Goal: Task Accomplishment & Management: Use online tool/utility

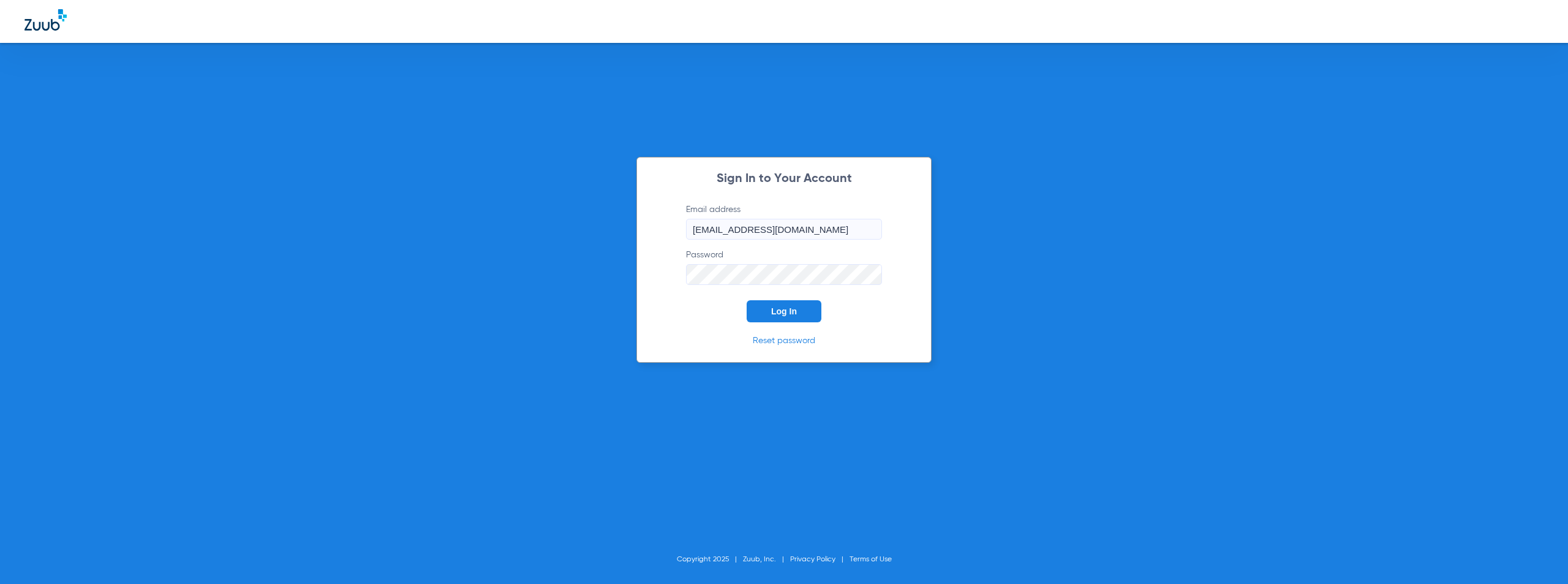
click at [793, 312] on span "Log In" at bounding box center [784, 312] width 26 height 10
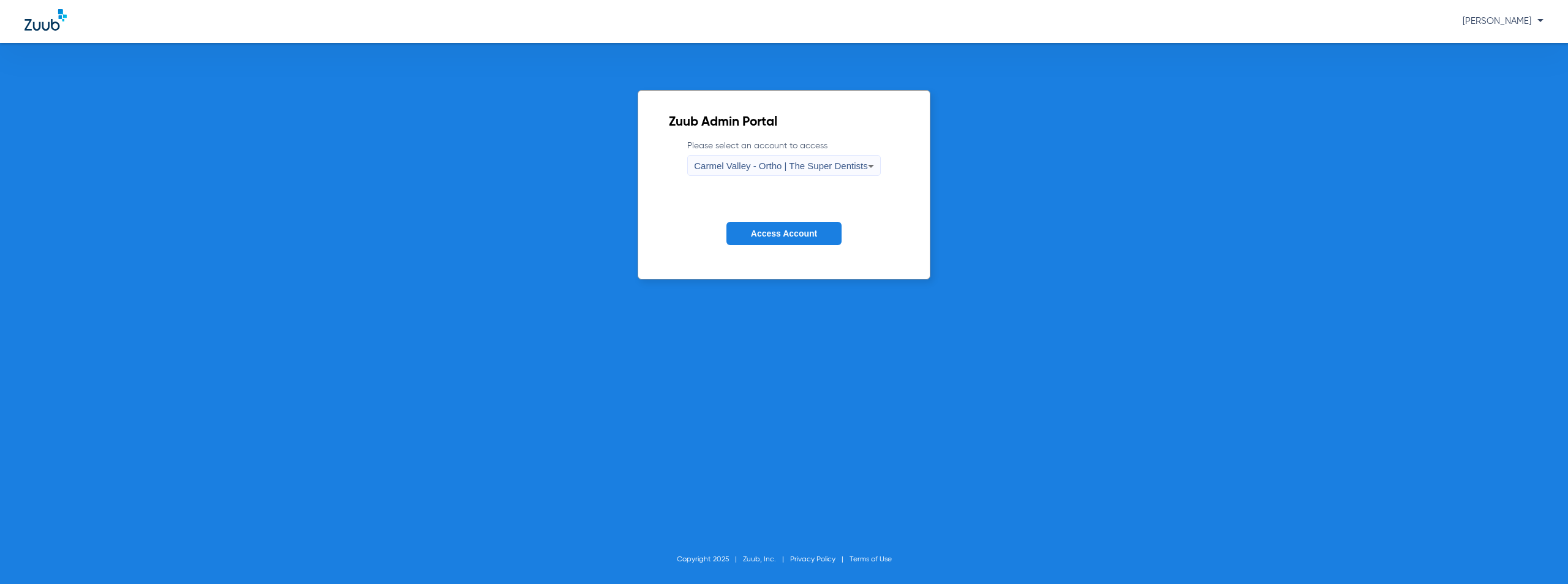
click at [739, 168] on span "Carmel Valley - Ortho | The Super Dentists" at bounding box center [781, 166] width 174 height 11
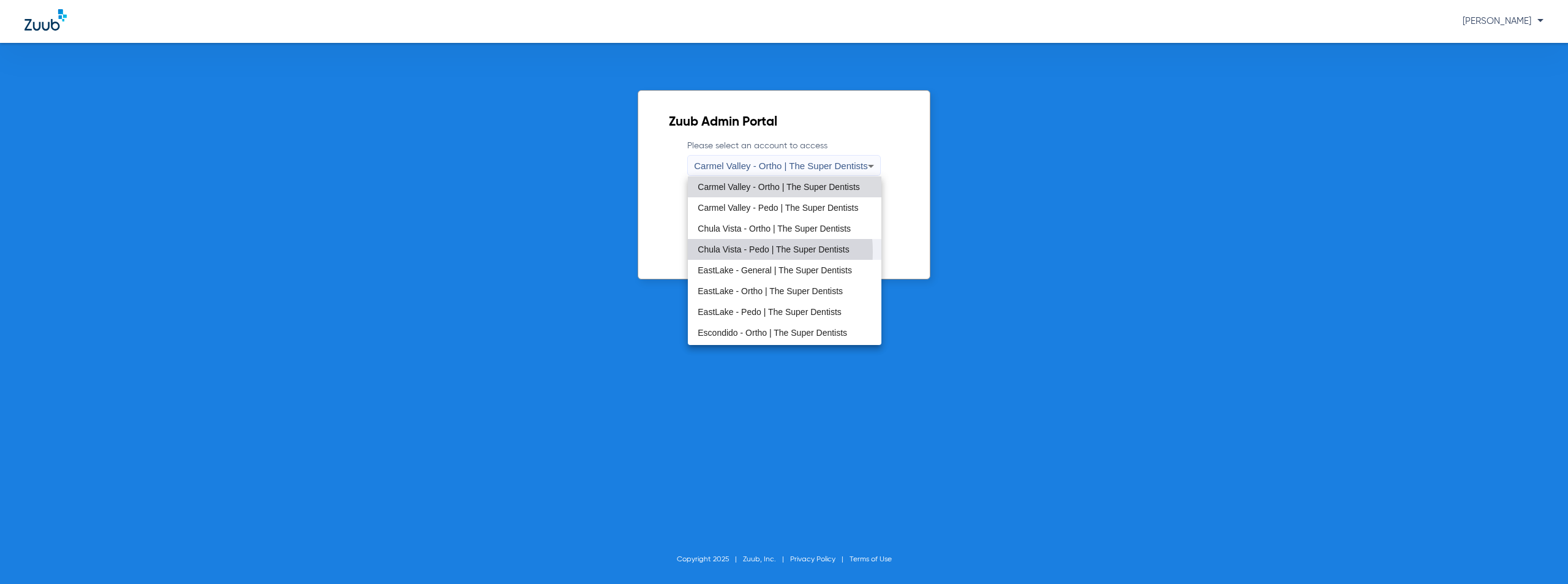
click at [732, 252] on span "Chula Vista - Pedo | The Super Dentists" at bounding box center [774, 249] width 151 height 9
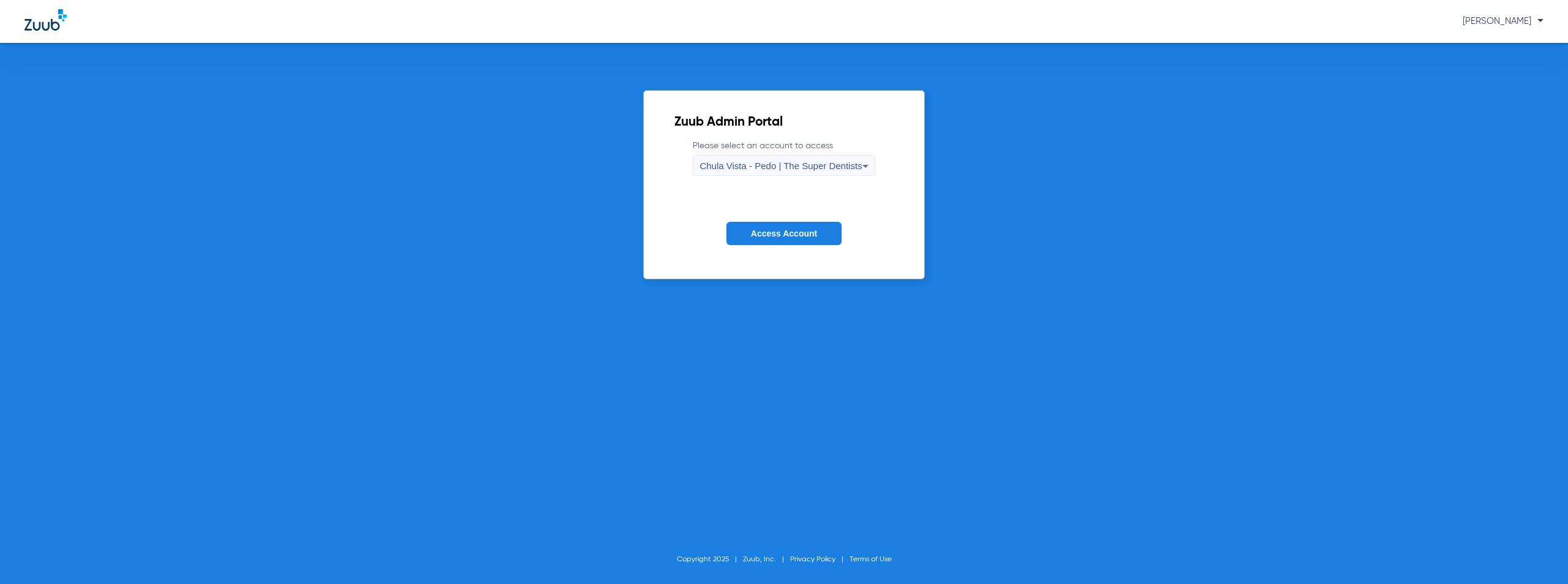
click at [771, 229] on span "Access Account" at bounding box center [784, 234] width 66 height 10
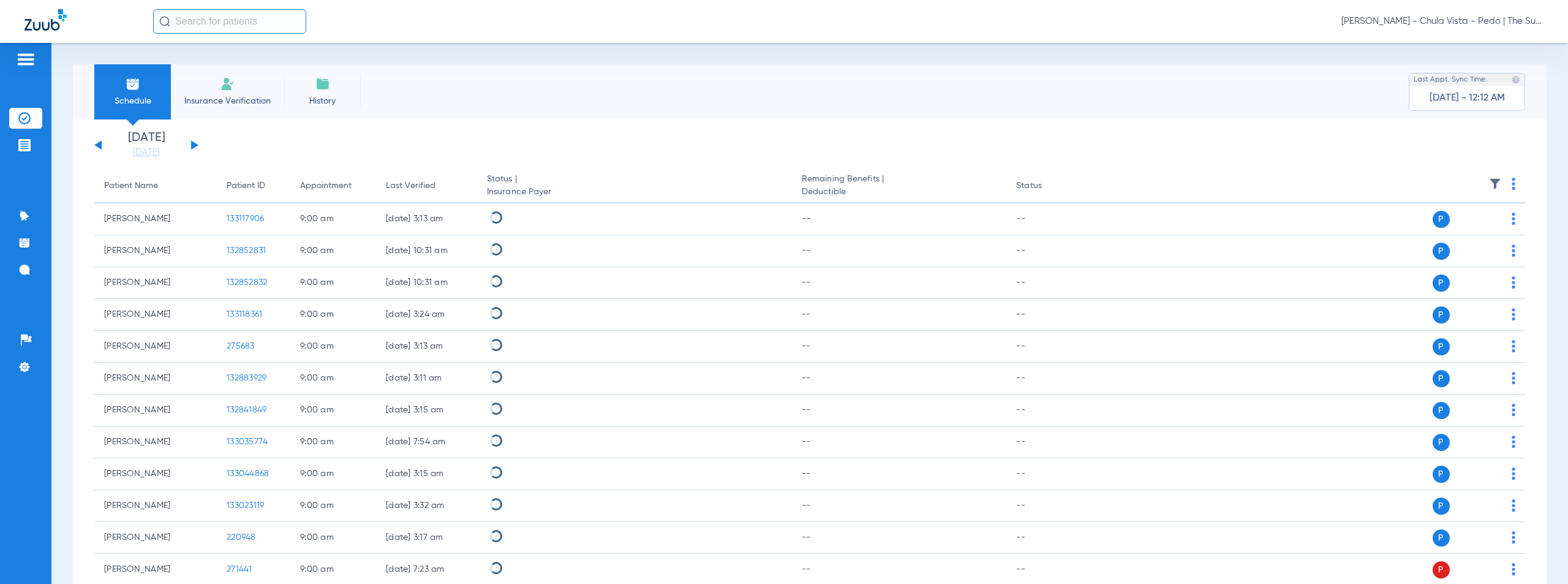
click at [195, 144] on button at bounding box center [195, 144] width 7 height 9
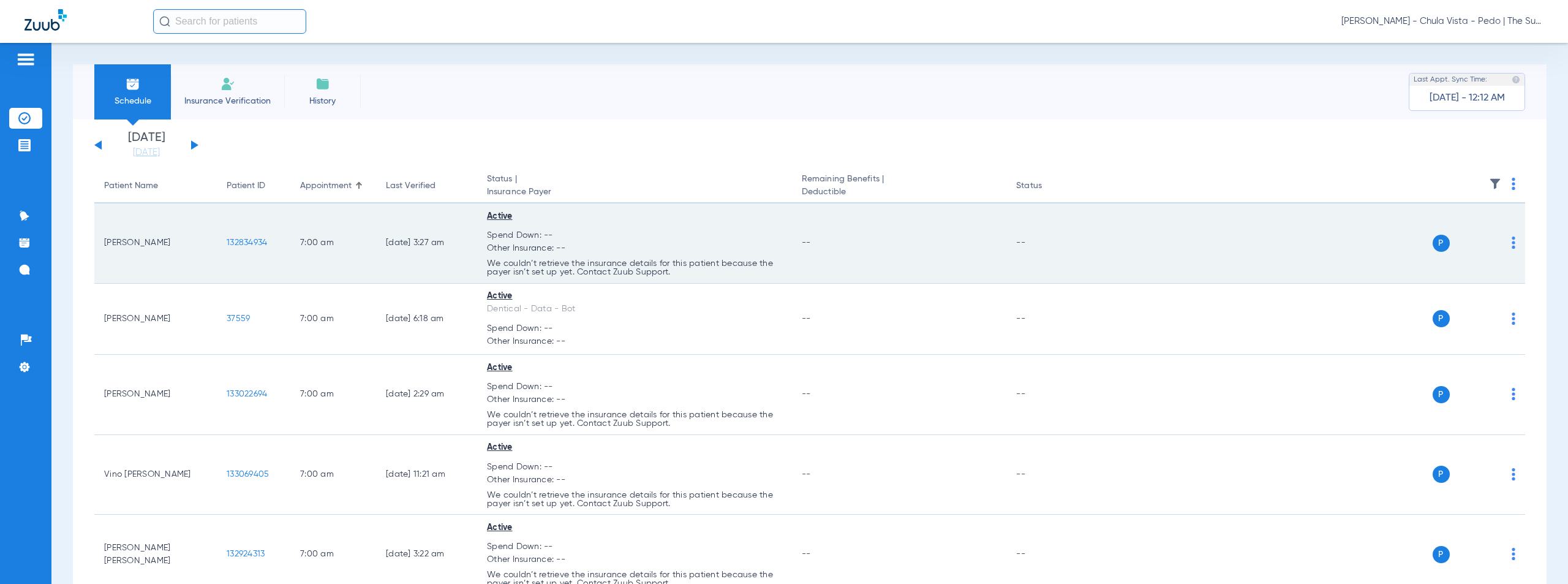
click at [1089, 26] on div "[PERSON_NAME] - Chula Vista - Pedo | The Super Dentists" at bounding box center [848, 21] width 1391 height 24
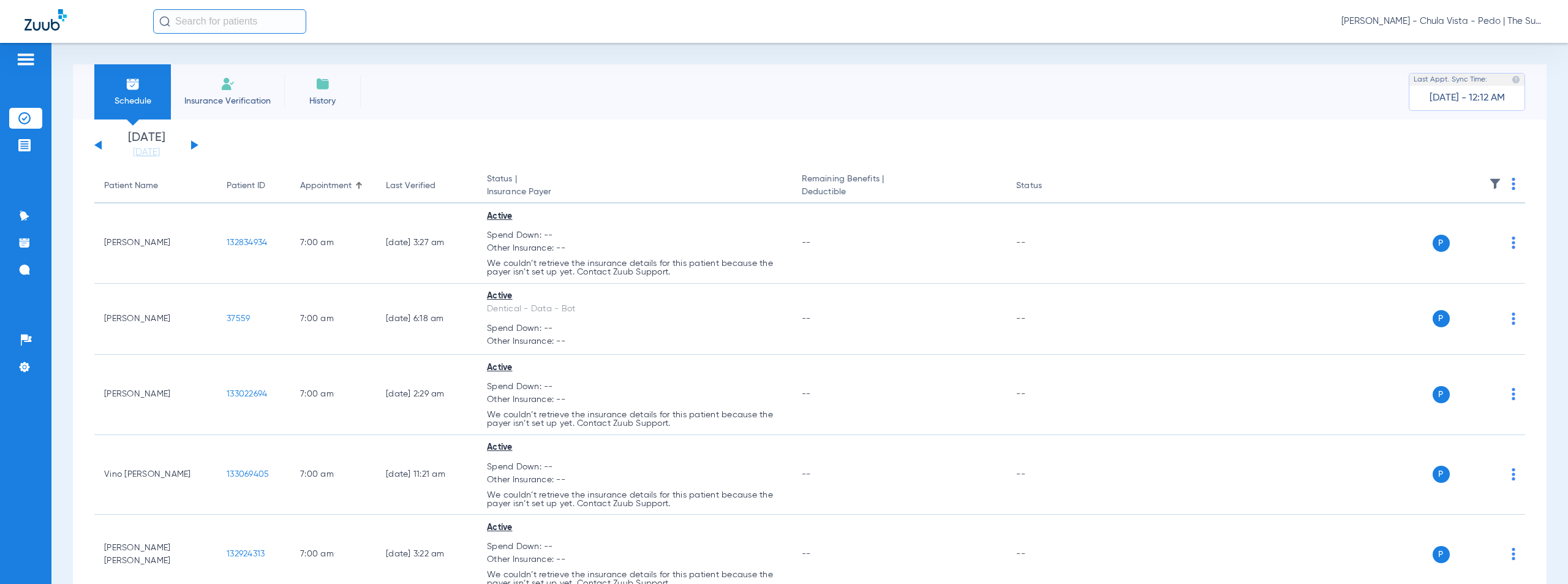
scroll to position [6037, 0]
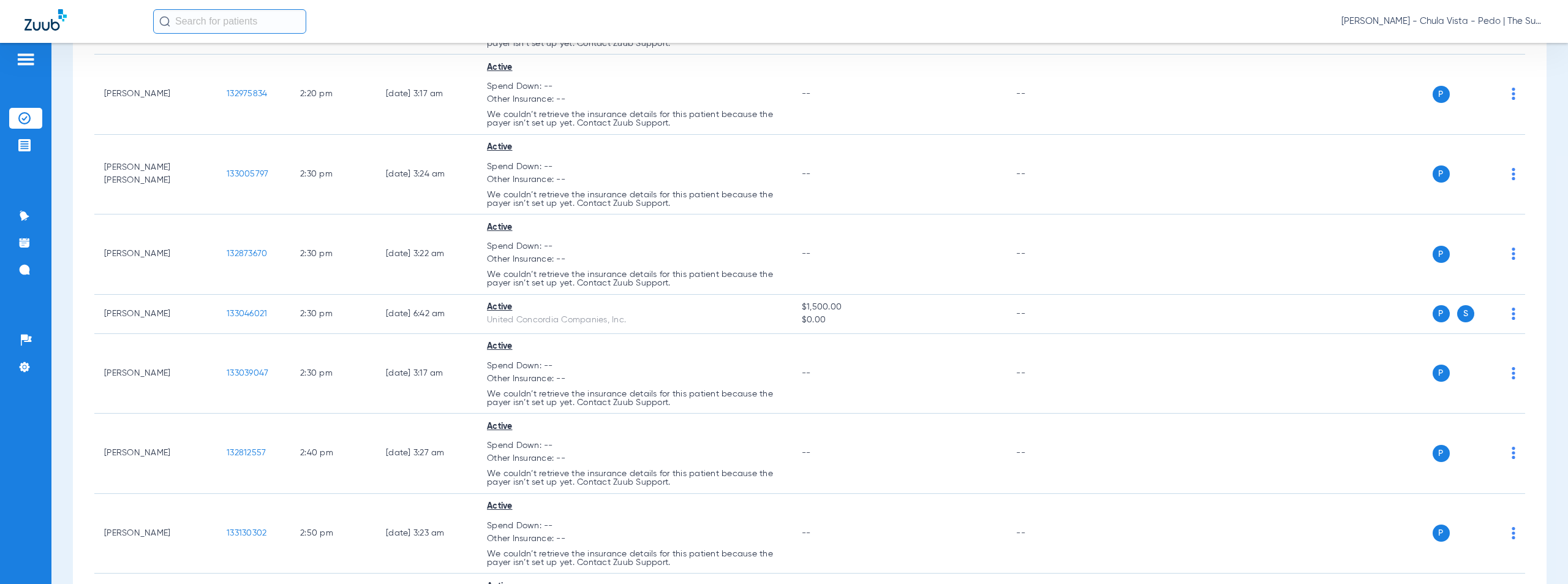
click at [1481, 19] on span "[PERSON_NAME] - Chula Vista - Pedo | The Super Dentists" at bounding box center [1442, 21] width 202 height 12
click at [1494, 46] on span "Account Selection" at bounding box center [1498, 44] width 69 height 9
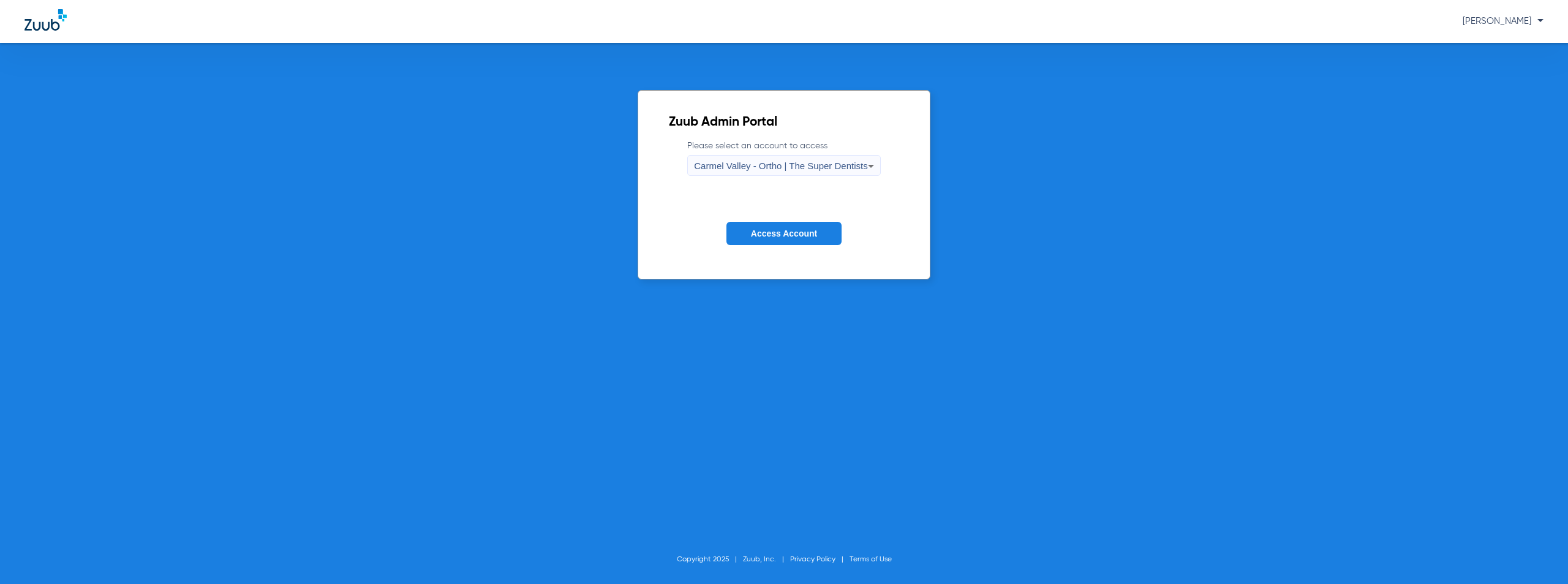
click at [822, 170] on span "Carmel Valley - Ortho | The Super Dentists" at bounding box center [781, 166] width 174 height 11
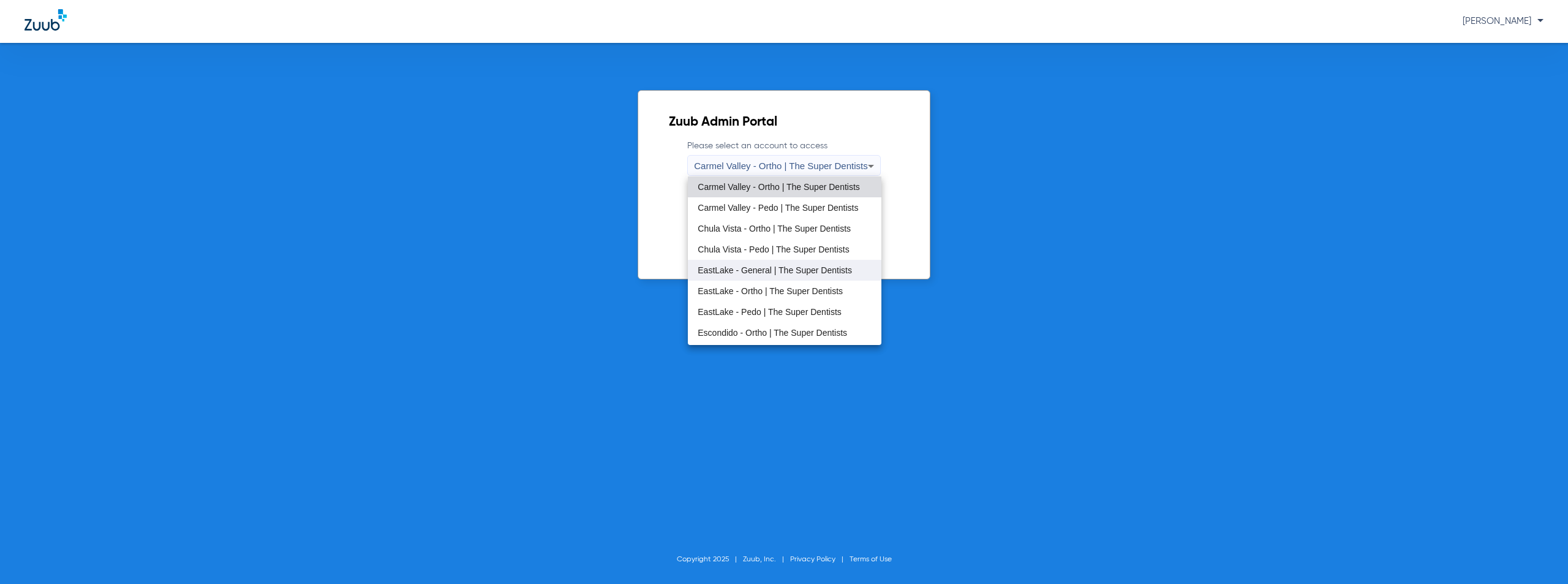
click at [761, 273] on span "EastLake - General | The Super Dentists" at bounding box center [775, 270] width 154 height 9
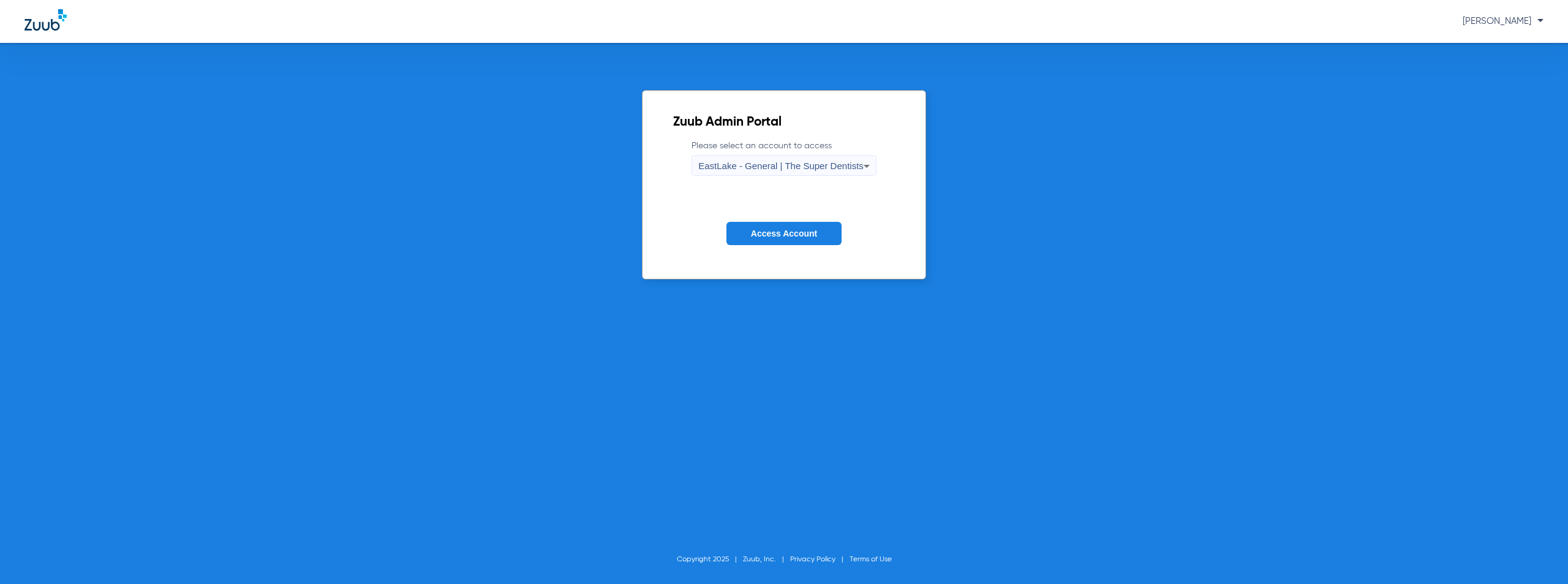
click at [762, 236] on span "Access Account" at bounding box center [784, 234] width 66 height 10
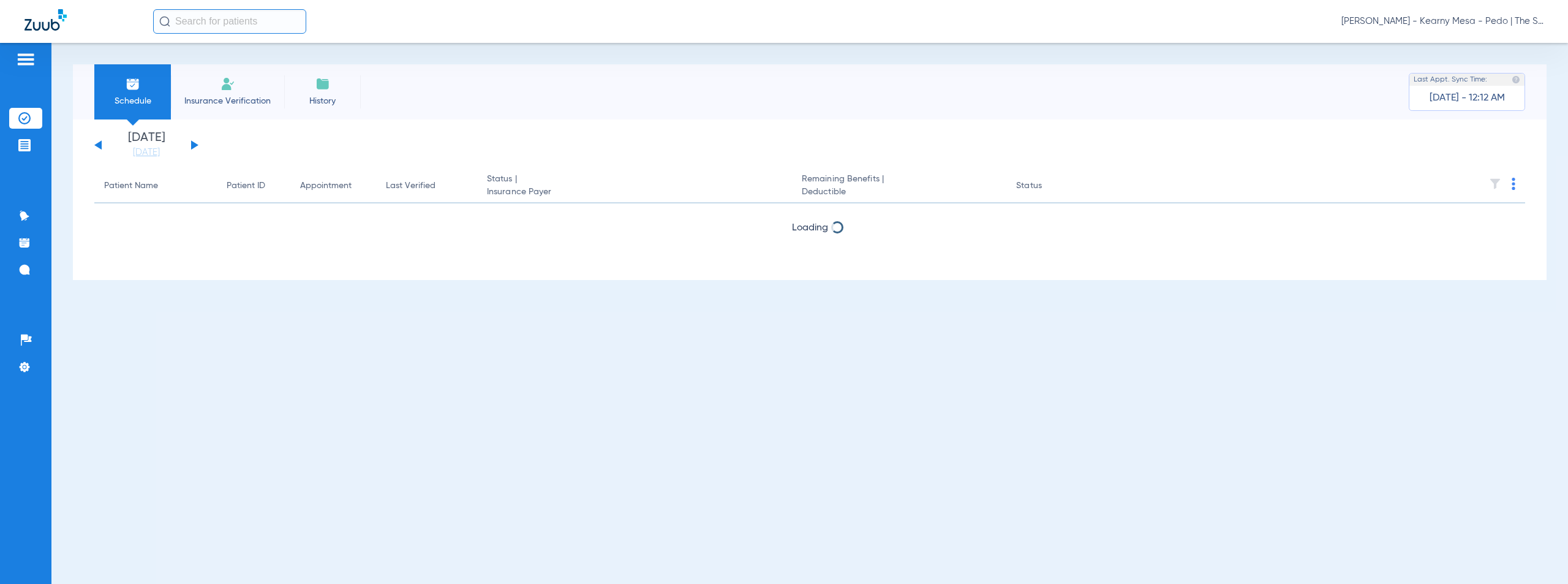
click at [193, 145] on button at bounding box center [195, 144] width 7 height 9
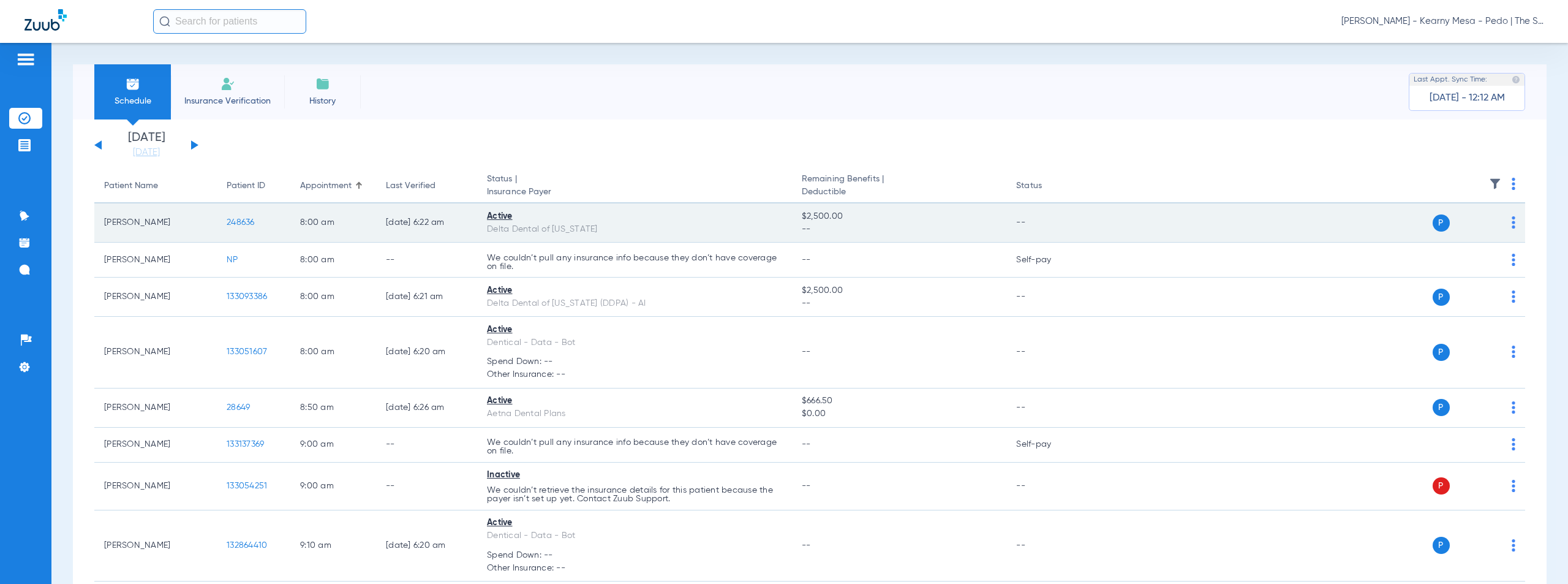
click at [236, 223] on span "248636" at bounding box center [240, 222] width 28 height 9
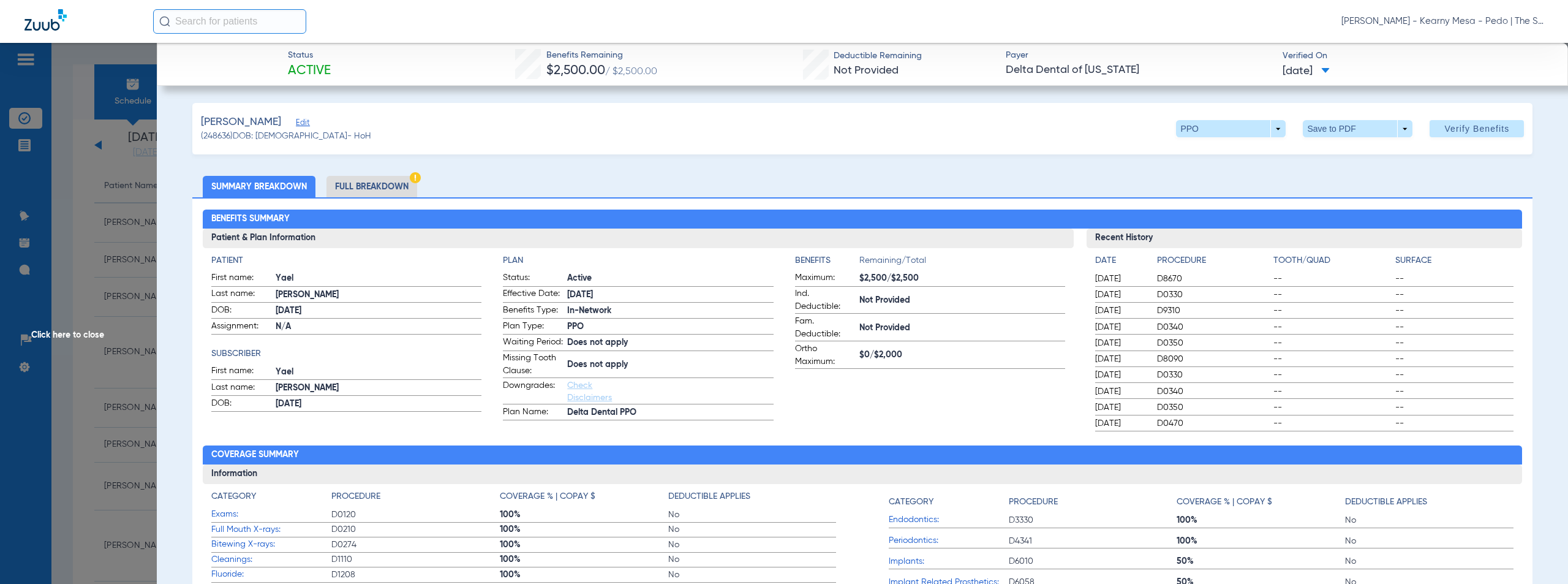
click at [656, 132] on div "Flores, Yael Edit (248636) DOB: 10/18/1992 - HoH PPO arrow_drop_down Save to PD…" at bounding box center [862, 129] width 1341 height 51
click at [367, 187] on li "Full Breakdown" at bounding box center [371, 187] width 91 height 21
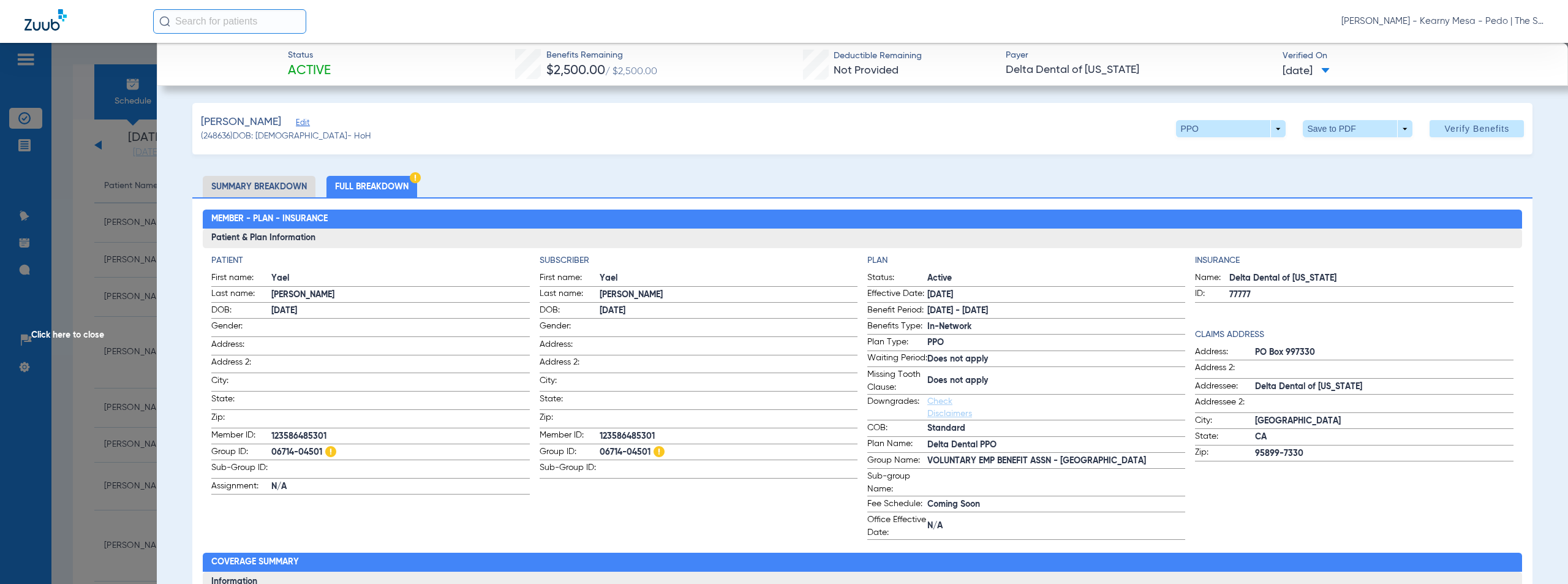
click at [64, 334] on span "Click here to close" at bounding box center [79, 335] width 157 height 584
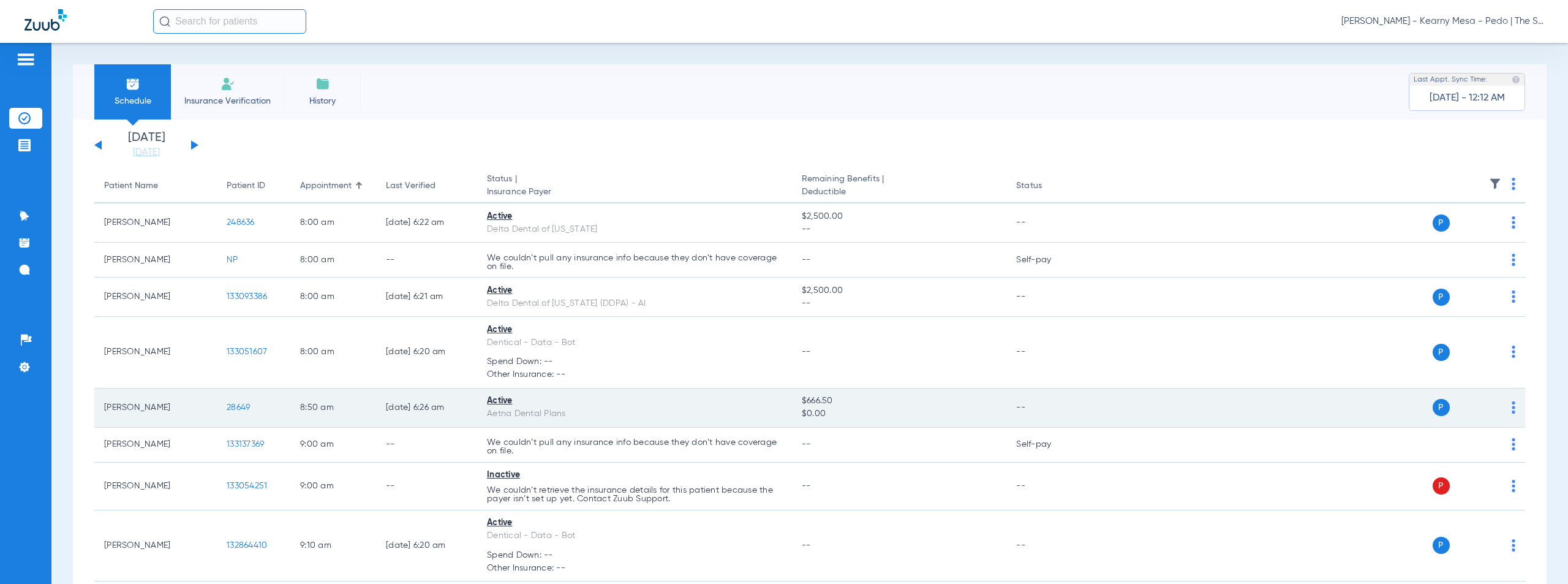
click at [231, 405] on span "28649" at bounding box center [238, 407] width 24 height 9
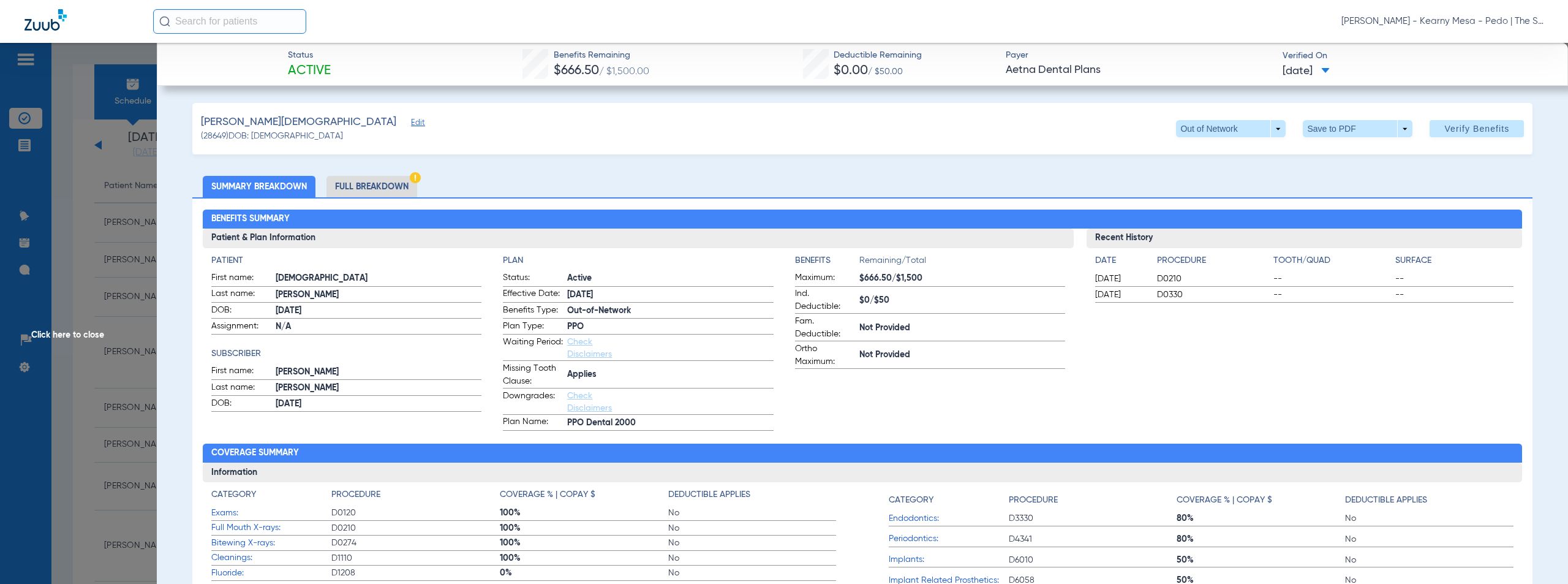
click at [366, 187] on li "Full Breakdown" at bounding box center [371, 187] width 91 height 21
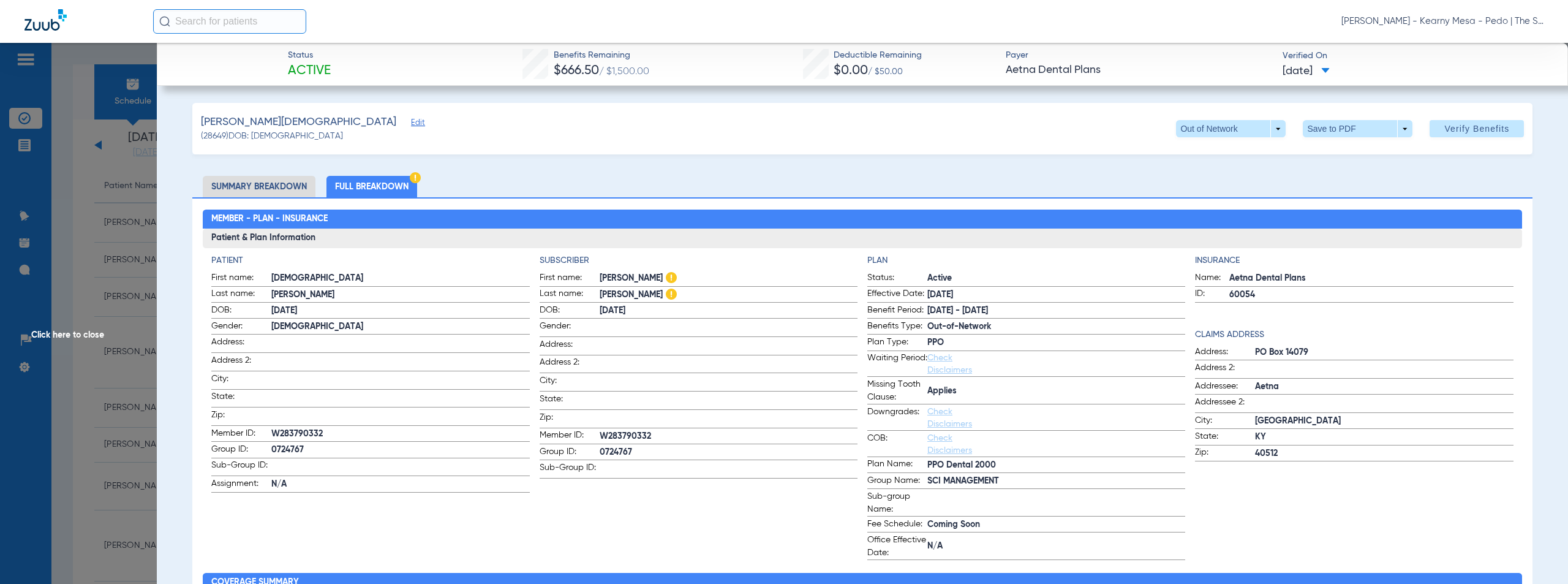
click at [66, 335] on span "Click here to close" at bounding box center [79, 335] width 157 height 584
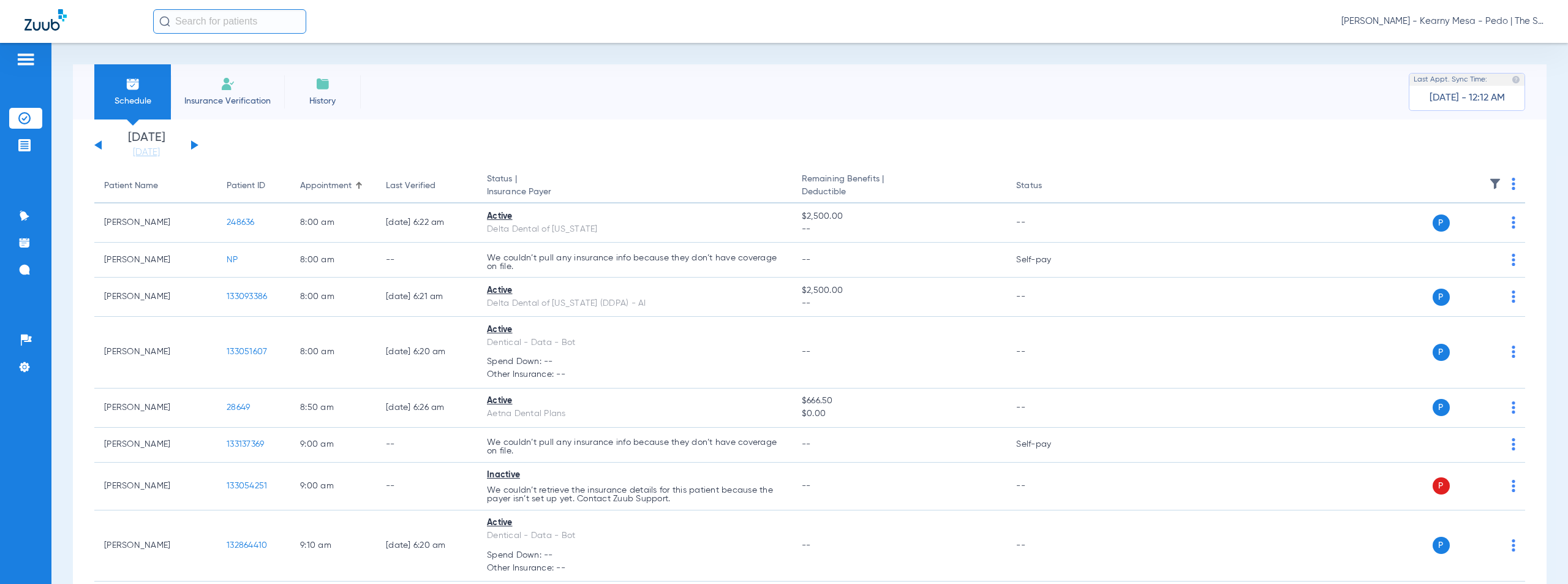
scroll to position [485, 0]
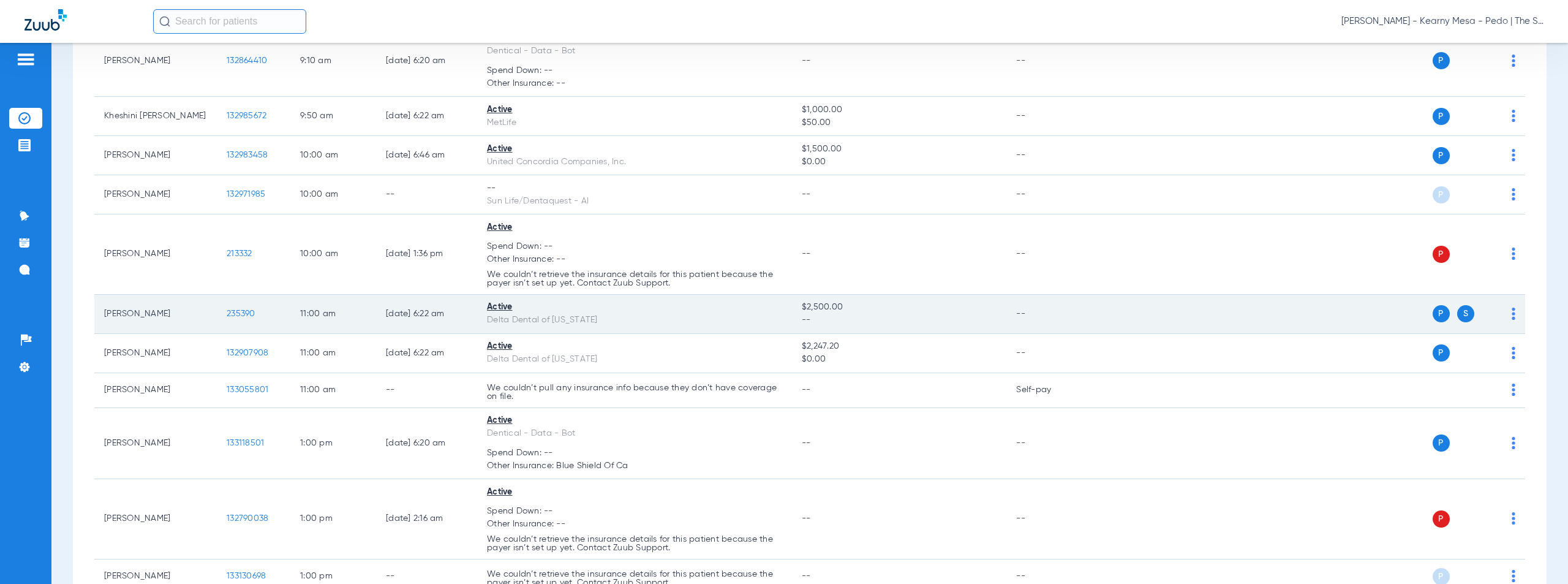
click at [241, 313] on span "235390" at bounding box center [241, 314] width 29 height 9
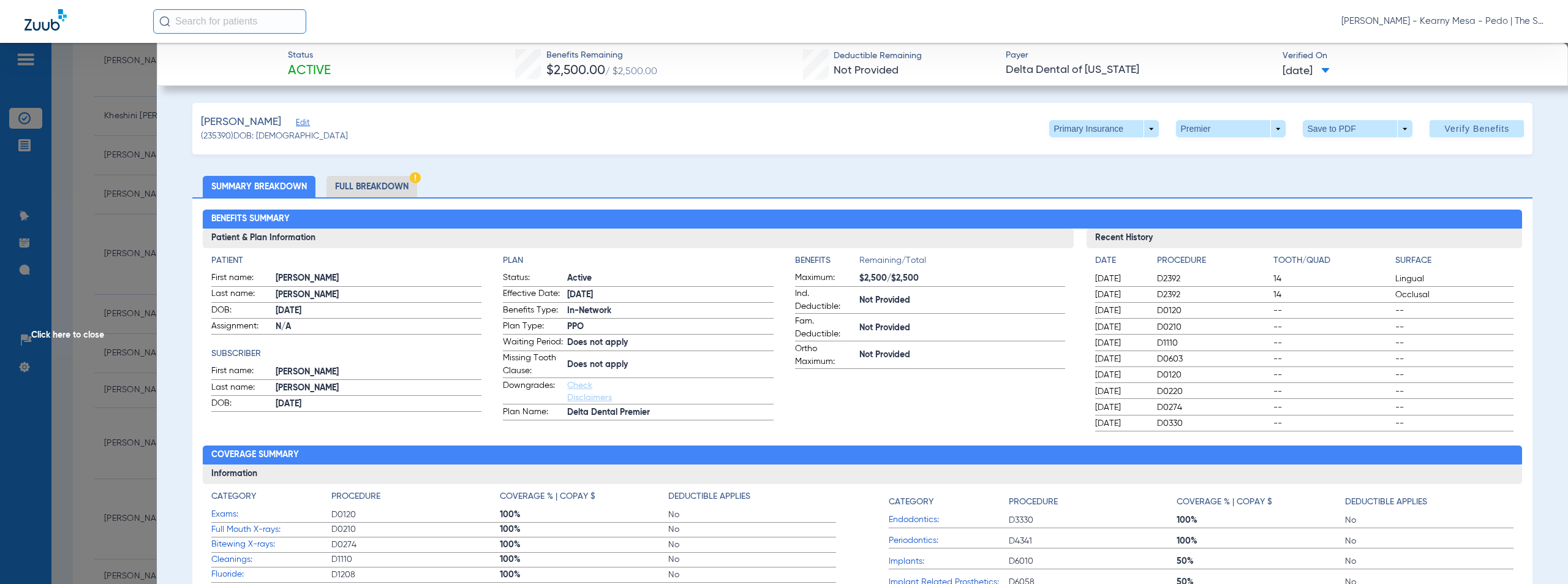
click at [842, 124] on div "Montes, Diana Edit (235390) DOB: 10/18/2006 Primary Insurance arrow_drop_down P…" at bounding box center [862, 129] width 1341 height 51
click at [376, 184] on li "Full Breakdown" at bounding box center [371, 187] width 91 height 21
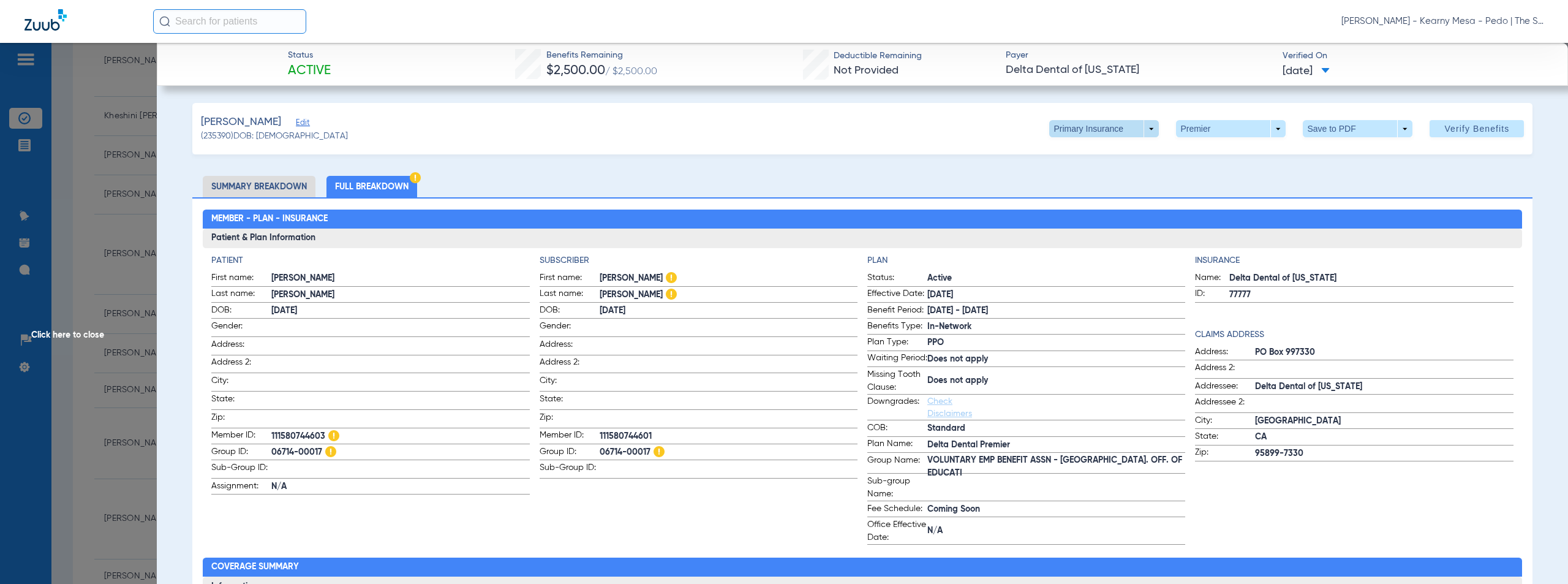
click at [1144, 132] on span at bounding box center [1104, 129] width 110 height 17
click at [1091, 179] on span "Secondary Insurance" at bounding box center [1092, 178] width 81 height 9
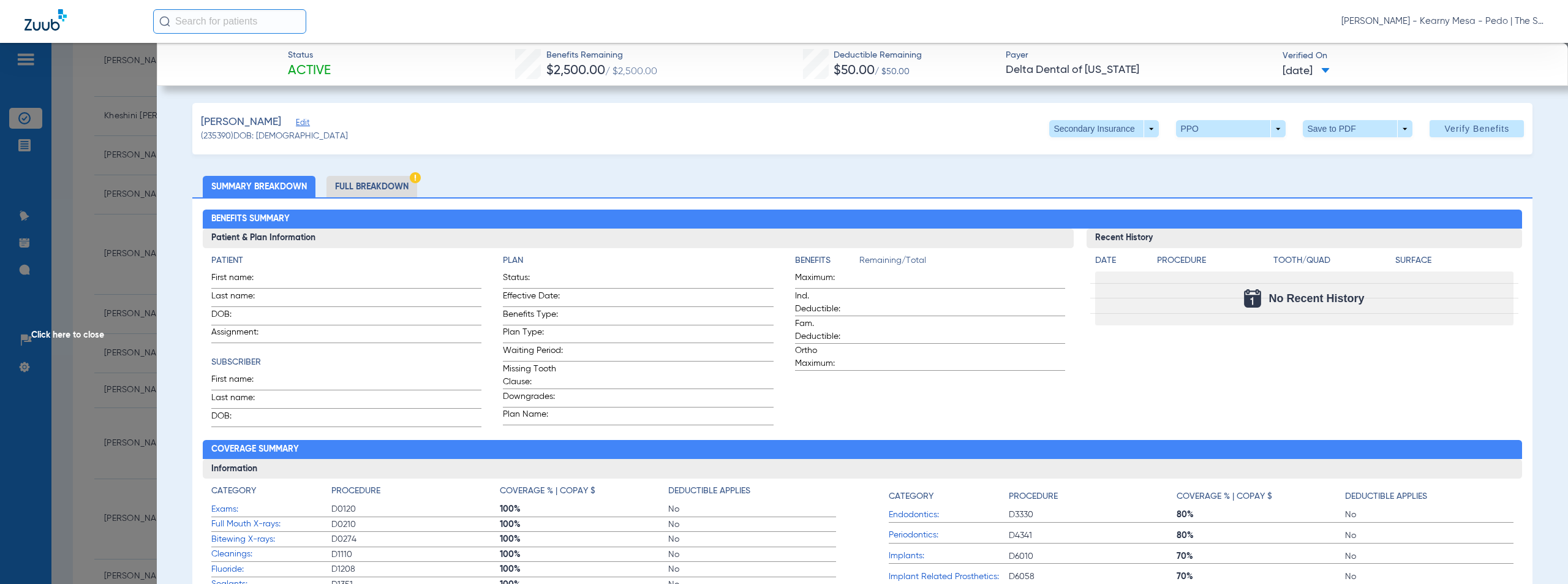
click at [74, 335] on span "Click here to close" at bounding box center [79, 335] width 157 height 584
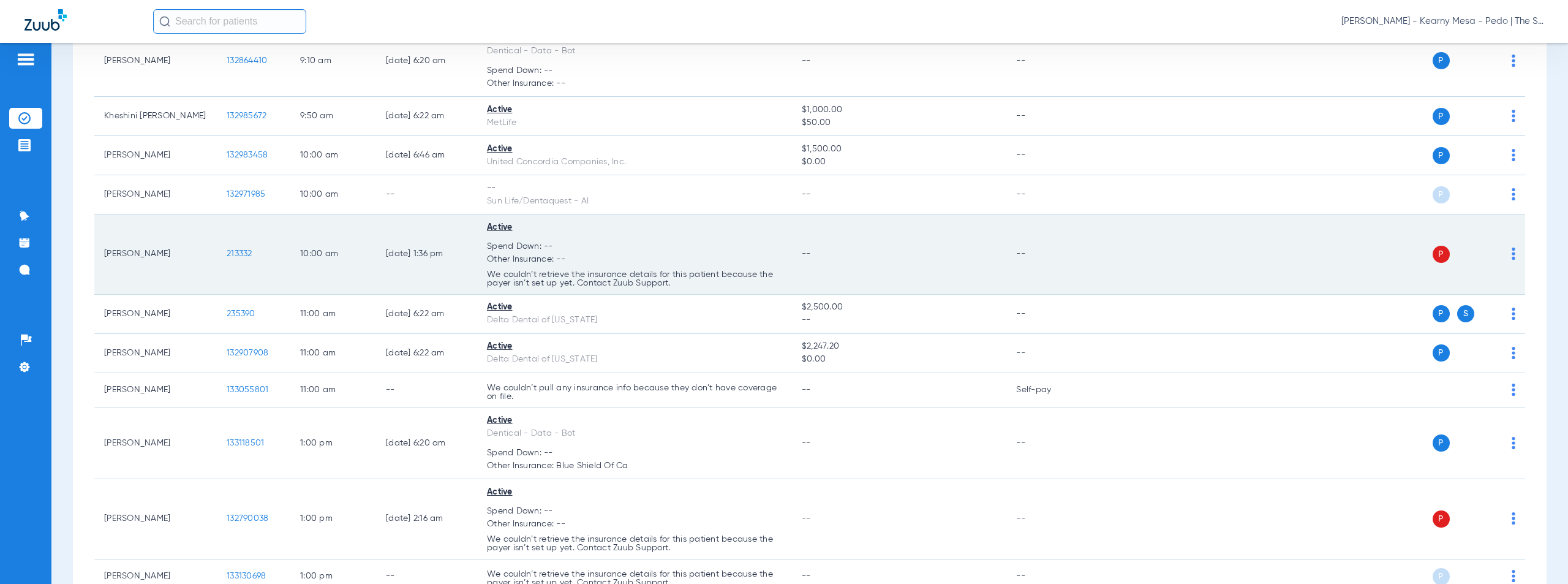
scroll to position [1243, 0]
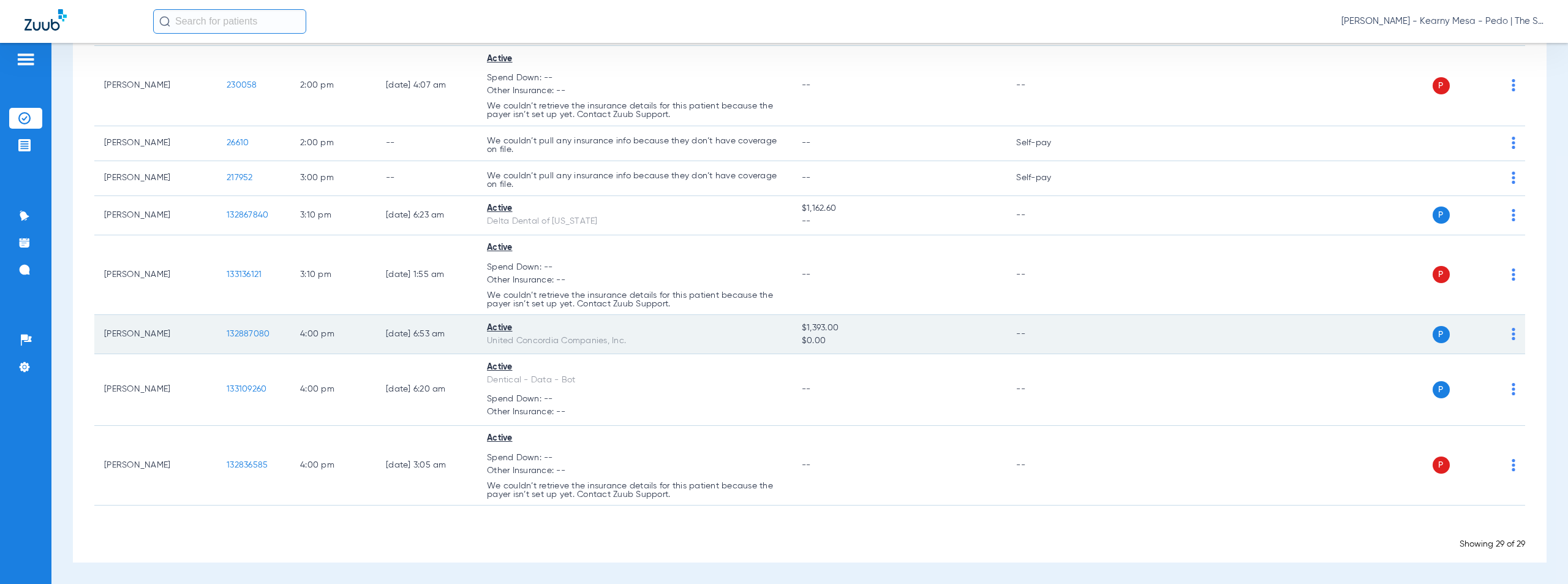
click at [251, 332] on span "132887080" at bounding box center [248, 334] width 43 height 9
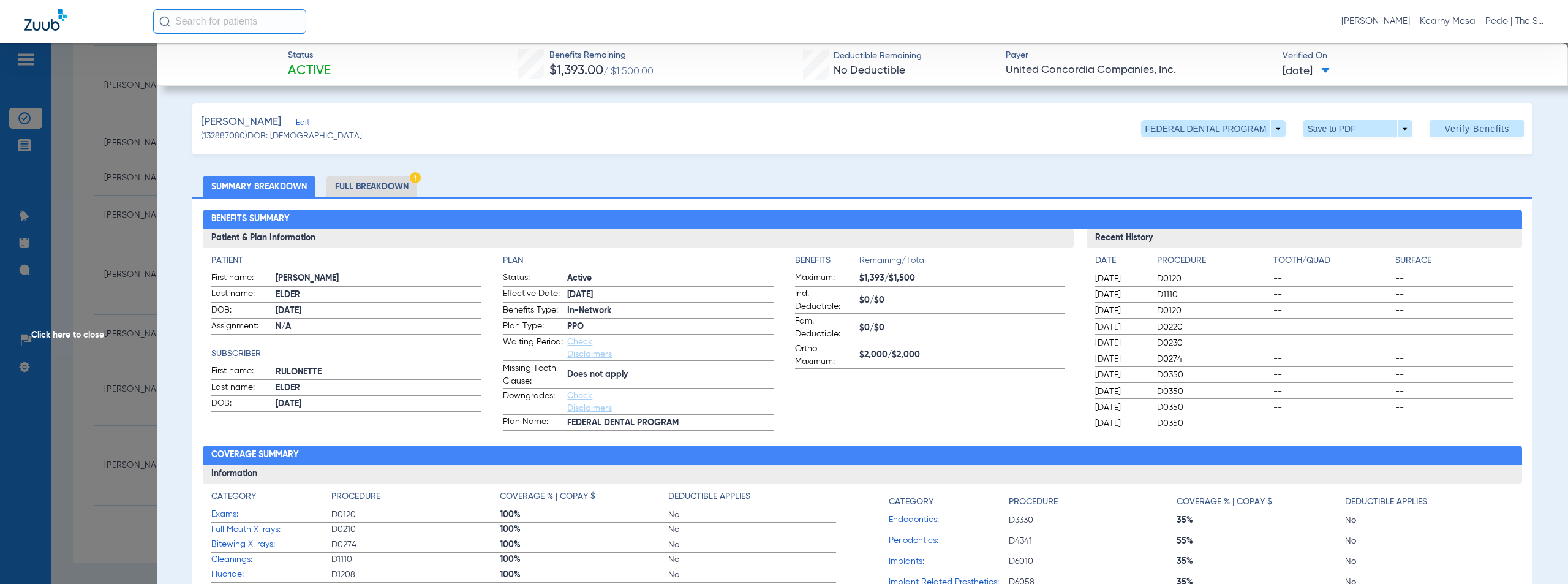
click at [654, 264] on h4 "Plan" at bounding box center [638, 261] width 270 height 13
click at [363, 187] on li "Full Breakdown" at bounding box center [371, 187] width 91 height 21
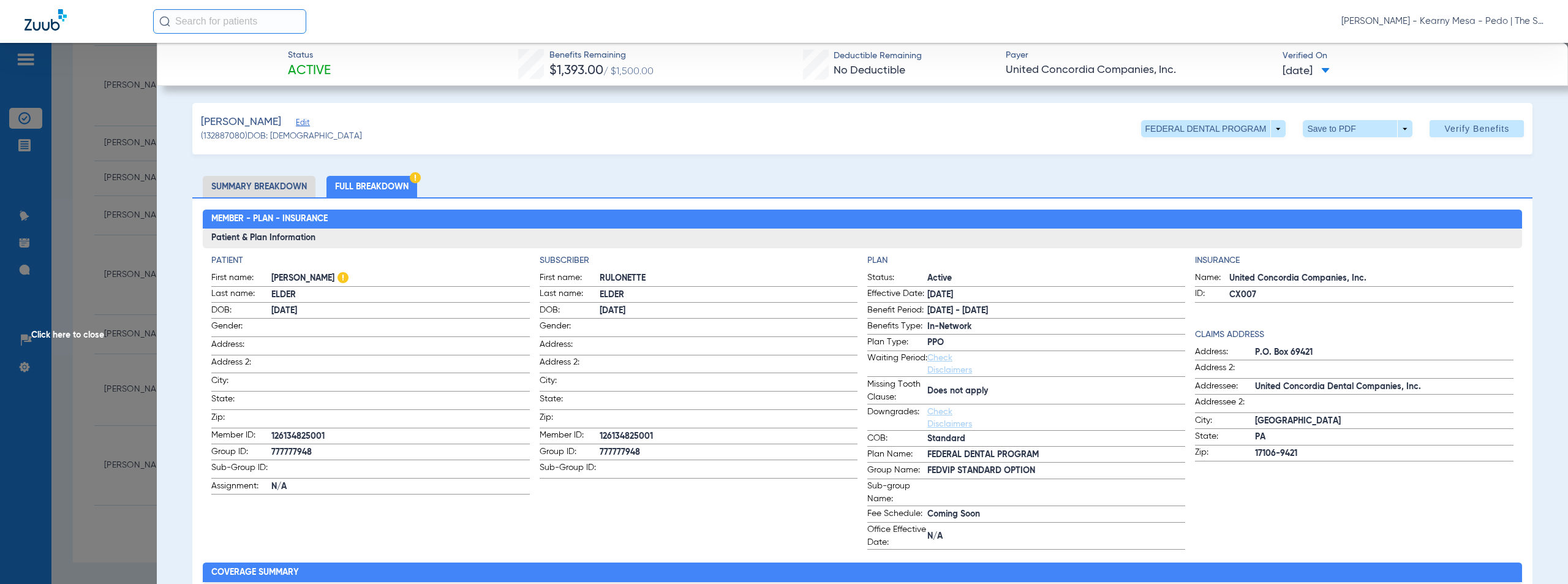
click at [79, 337] on span "Click here to close" at bounding box center [79, 335] width 157 height 584
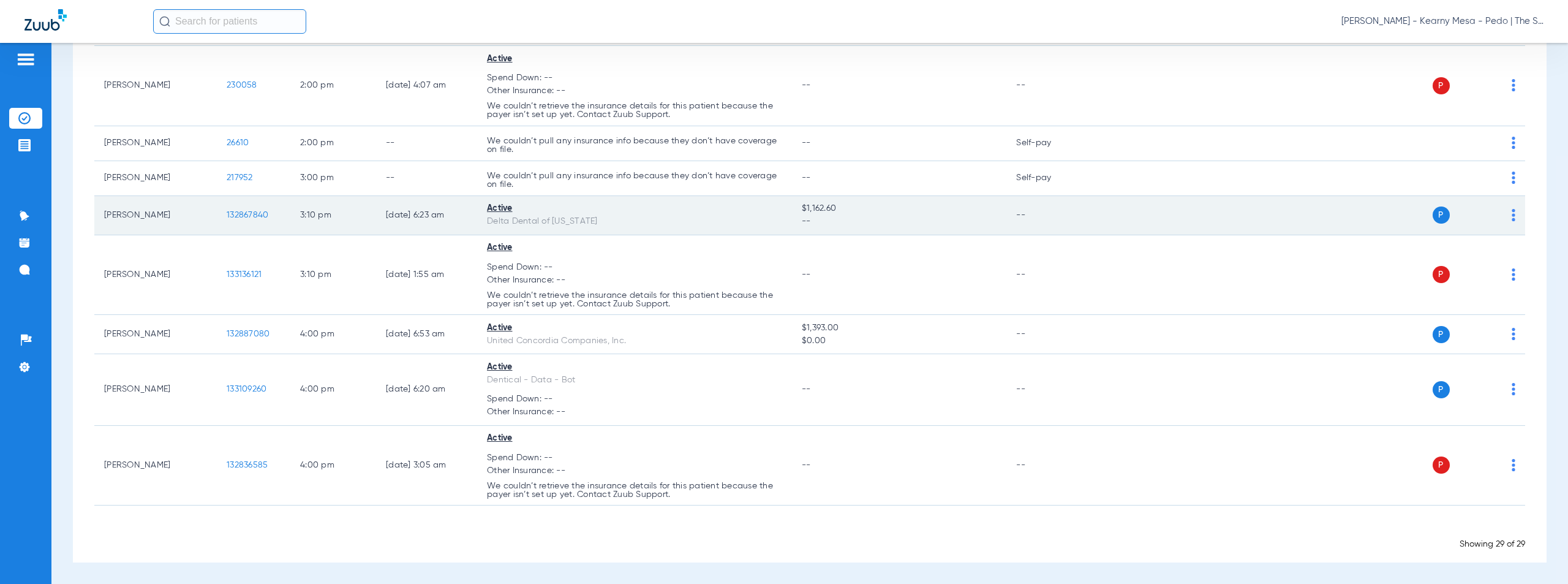
click at [244, 216] on span "132867840" at bounding box center [247, 215] width 41 height 9
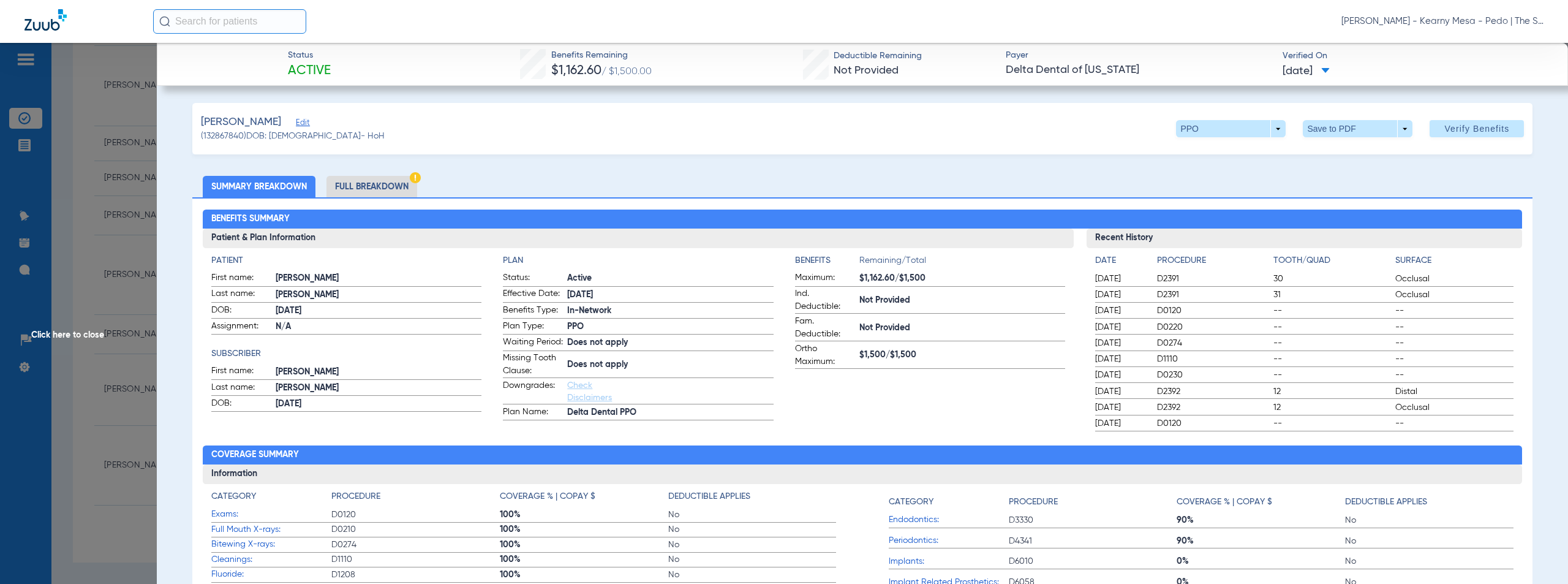
click at [75, 335] on span "Click here to close" at bounding box center [79, 335] width 157 height 584
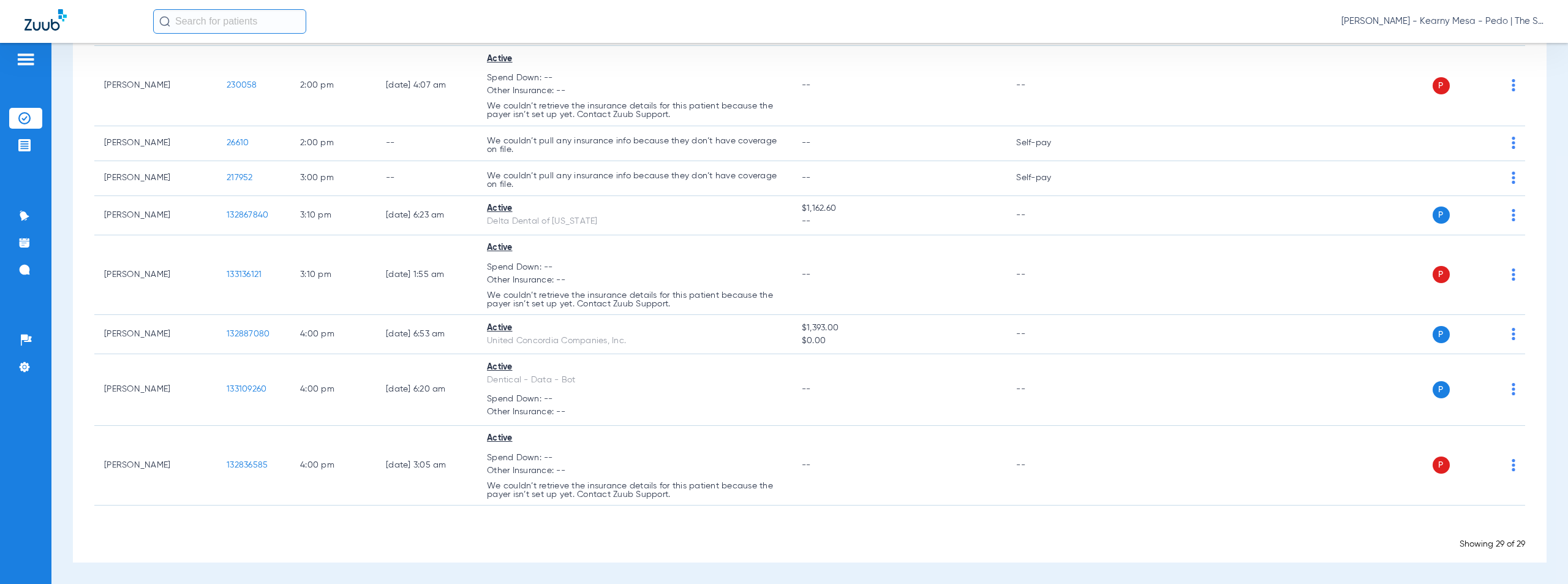
scroll to position [0, 0]
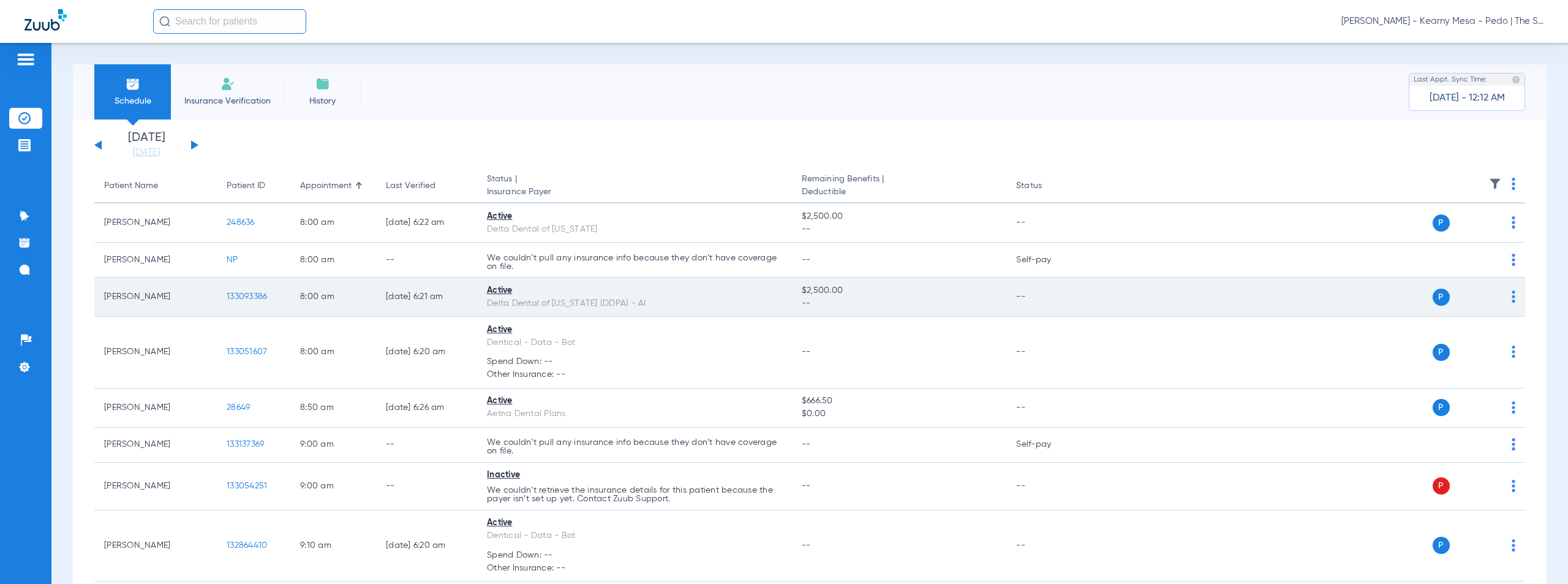
click at [250, 297] on span "133093386" at bounding box center [246, 297] width 41 height 9
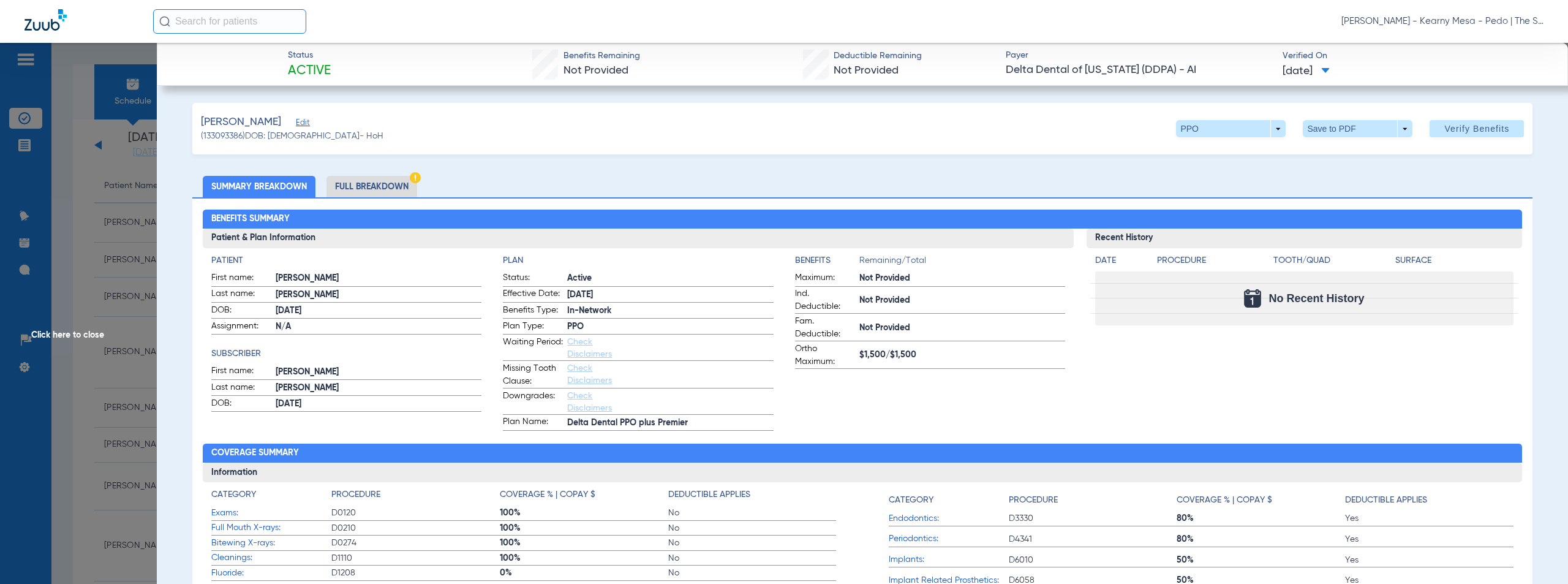
click at [681, 128] on div "Leon, Rebecca Edit (133093386) DOB: 03/24/1979 - HoH PPO arrow_drop_down Save t…" at bounding box center [862, 129] width 1341 height 51
click at [380, 184] on li "Full Breakdown" at bounding box center [371, 187] width 91 height 21
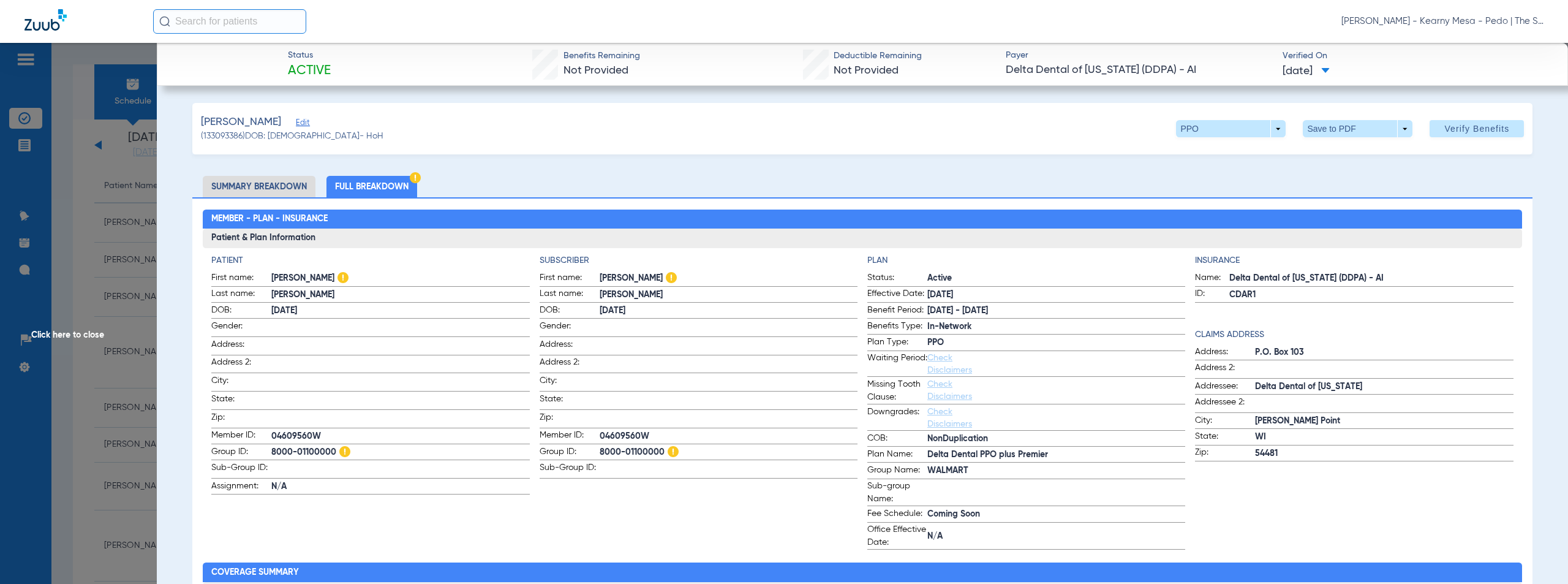
click at [55, 337] on span "Click here to close" at bounding box center [79, 335] width 157 height 584
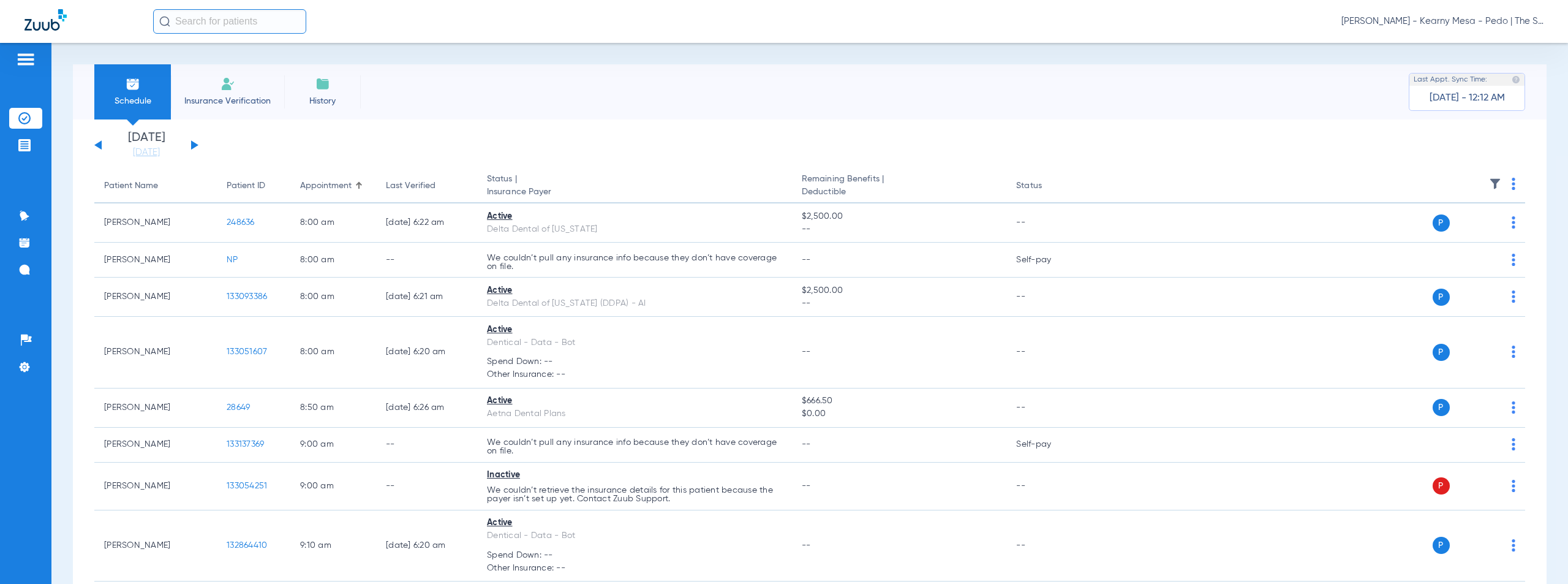
click at [1446, 21] on span "Austin Cooper - Kearny Mesa - Pedo | The Super Dentists" at bounding box center [1442, 21] width 202 height 12
click at [1370, 56] on div at bounding box center [784, 292] width 1568 height 584
